Goal: Find specific page/section: Find specific page/section

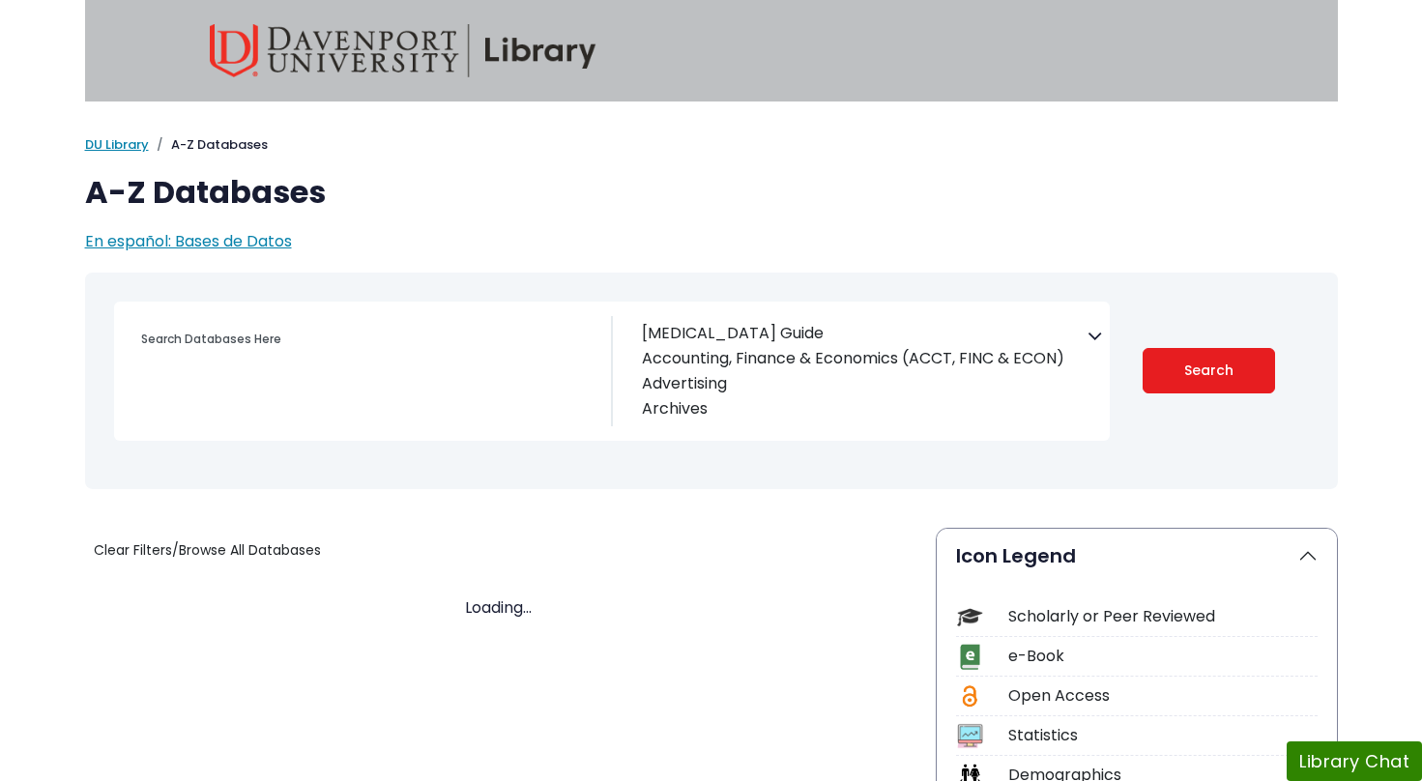
select select "Database Subject Filter"
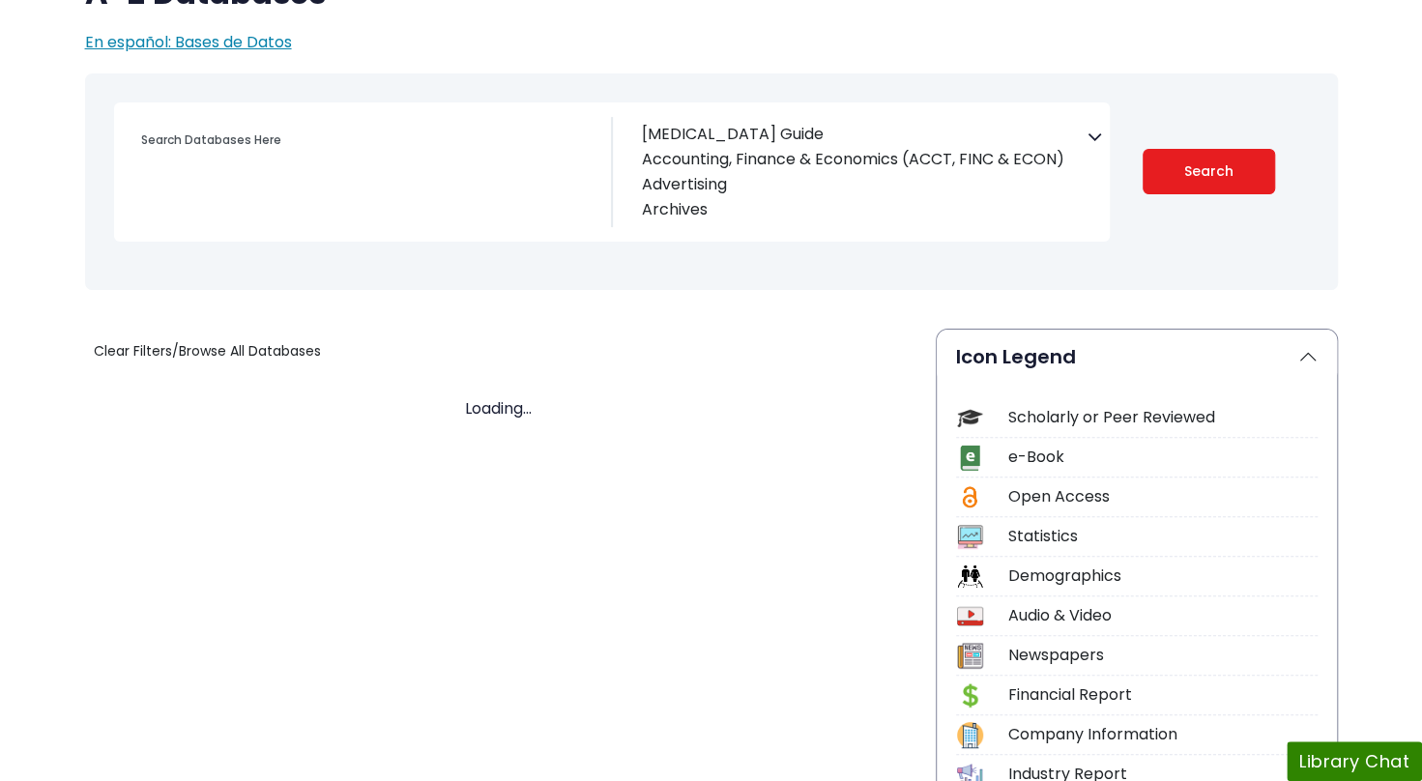
scroll to position [250, 0]
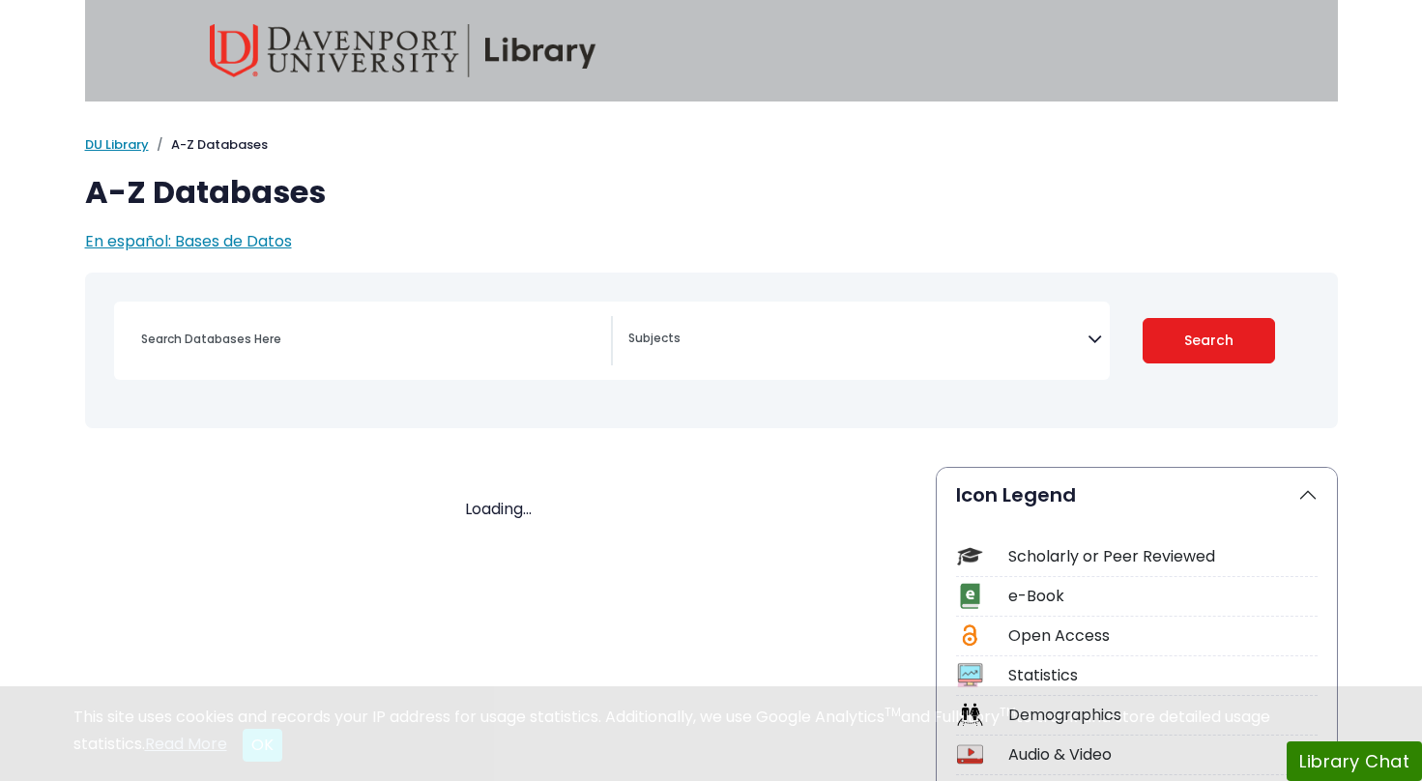
scroll to position [250, 0]
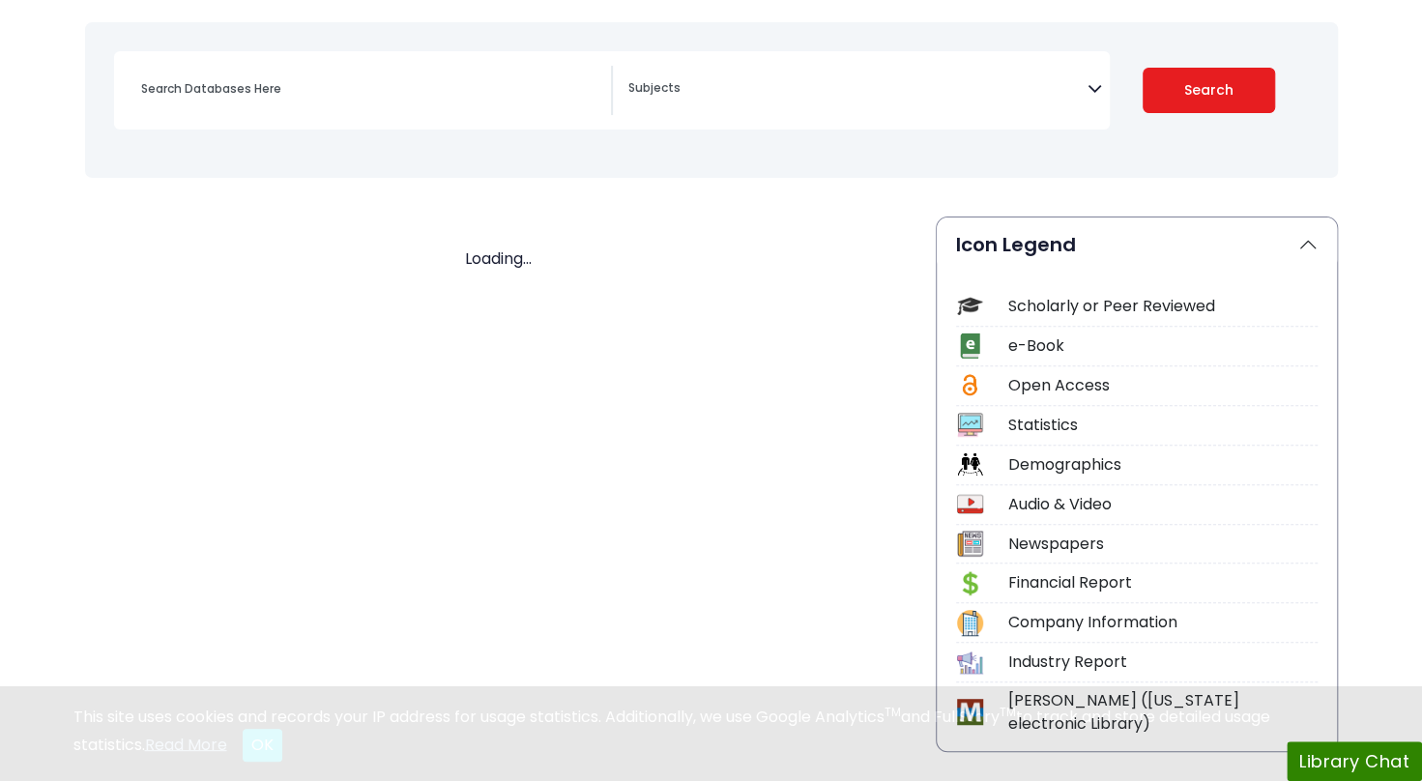
select select "Database Subject Filter"
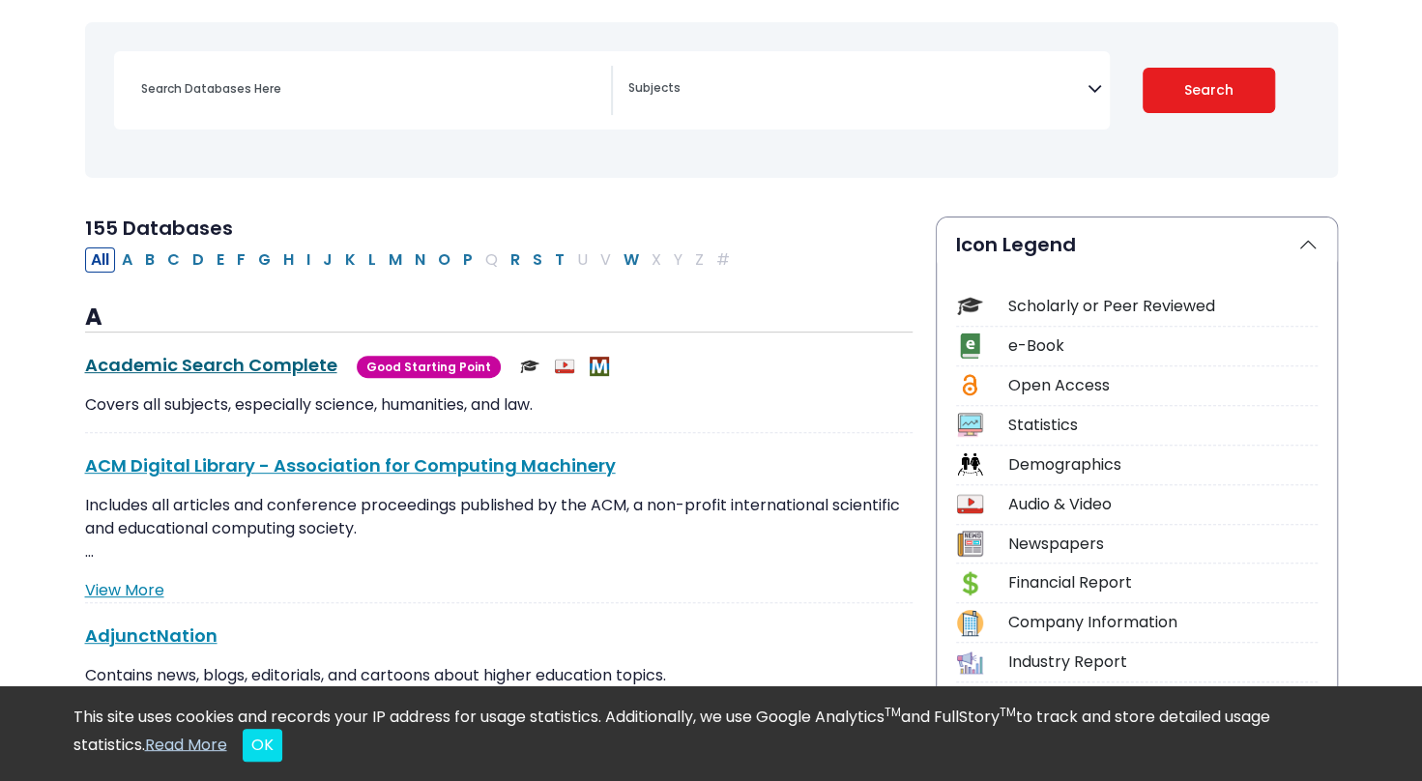
click at [224, 360] on link "Academic Search Complete This link opens in a new window" at bounding box center [211, 365] width 252 height 24
